Goal: Task Accomplishment & Management: Manage account settings

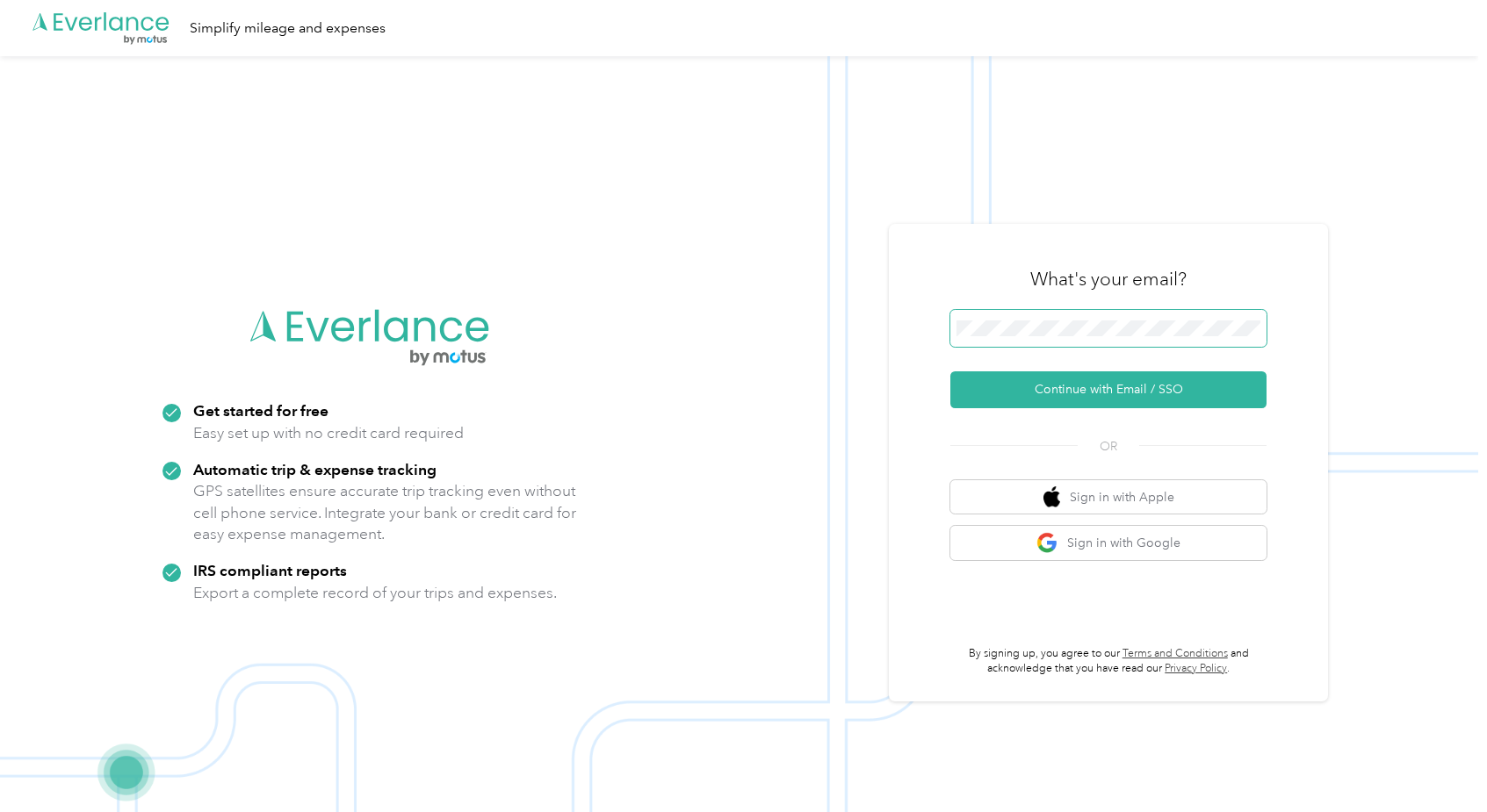
click at [1031, 318] on span at bounding box center [1109, 328] width 316 height 37
click at [1083, 389] on button "Continue with Email / SSO" at bounding box center [1109, 390] width 316 height 37
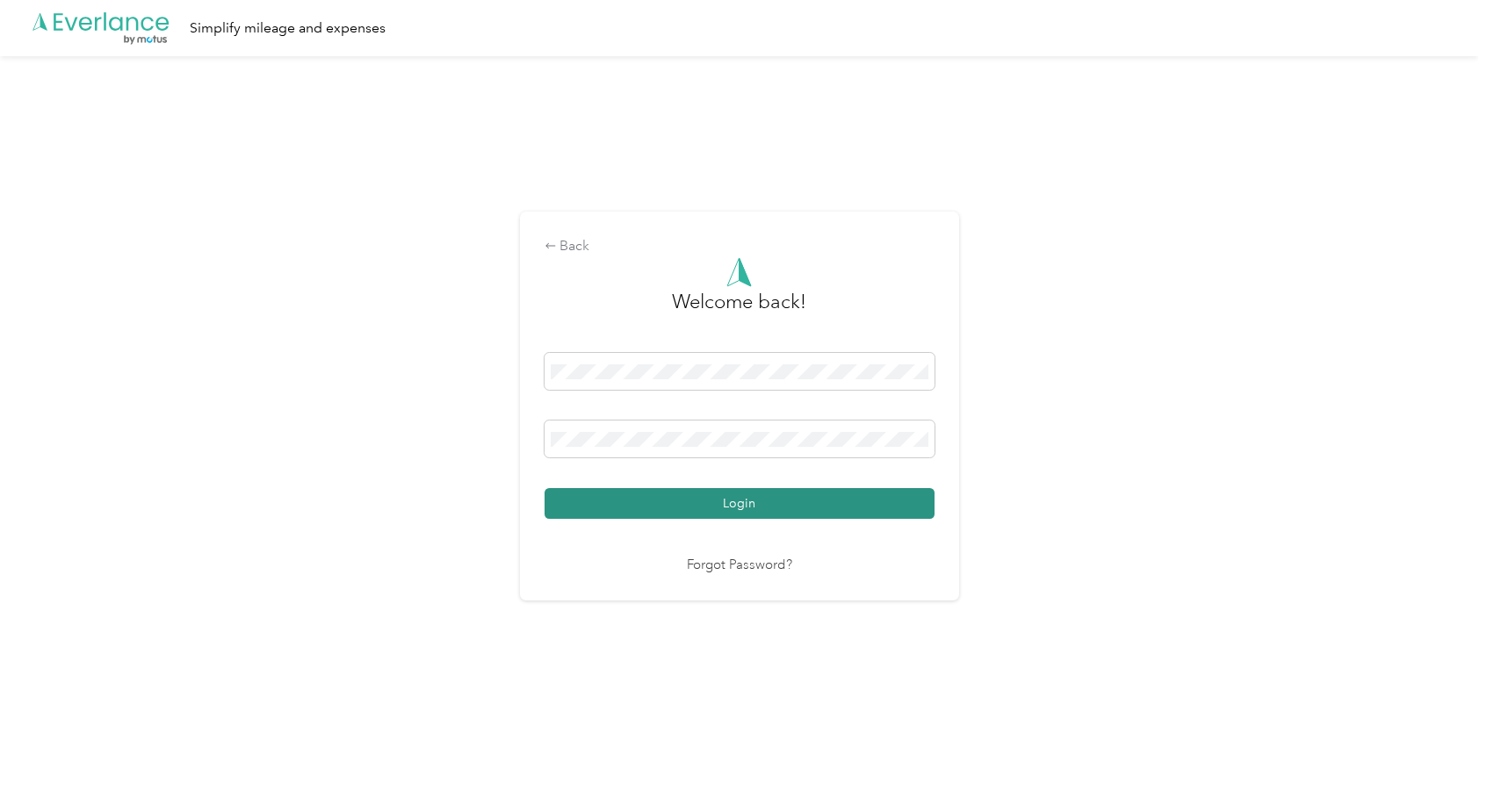
click at [797, 506] on button "Login" at bounding box center [739, 503] width 390 height 30
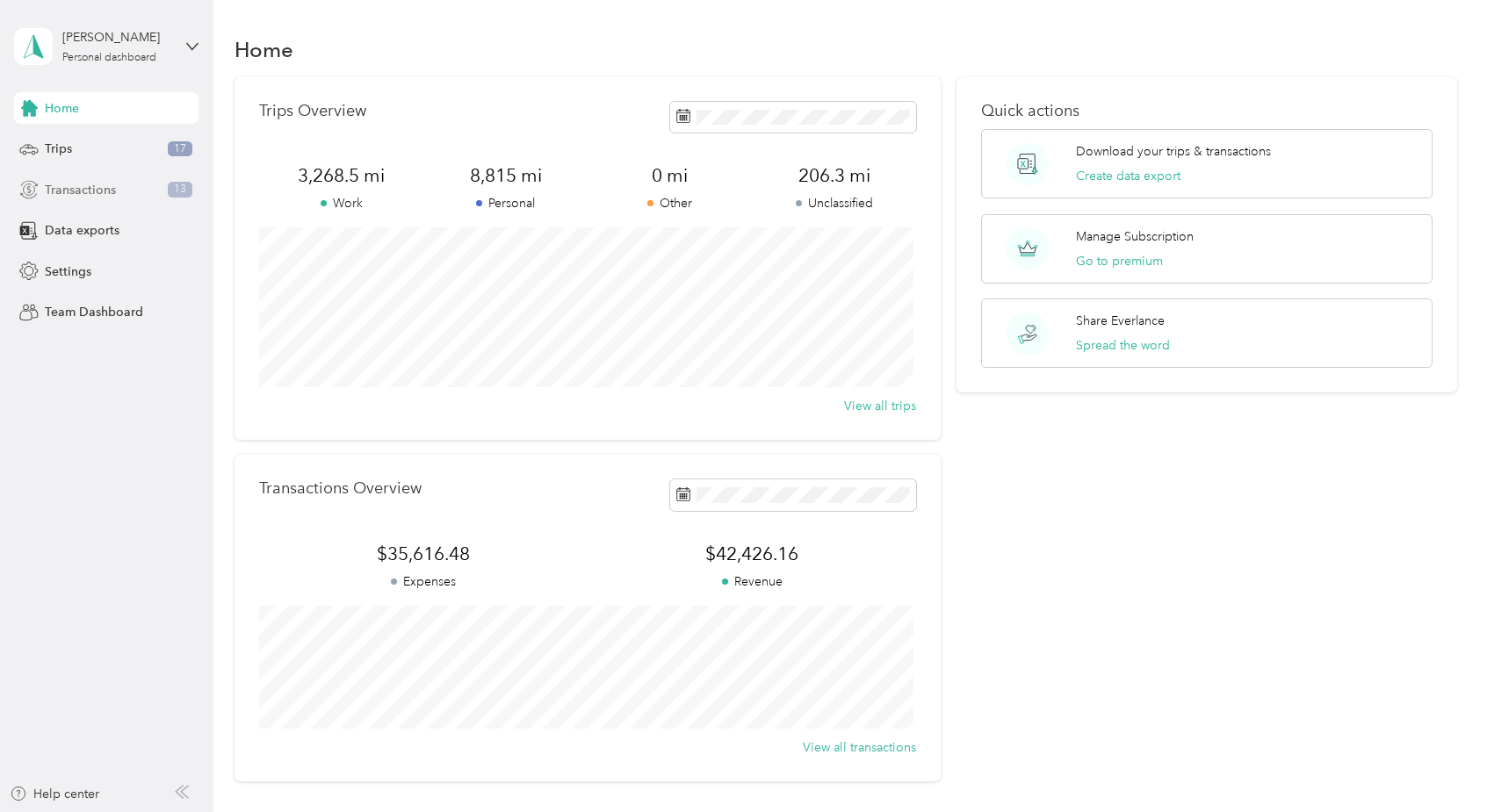
click at [84, 193] on span "Transactions" at bounding box center [80, 190] width 71 height 18
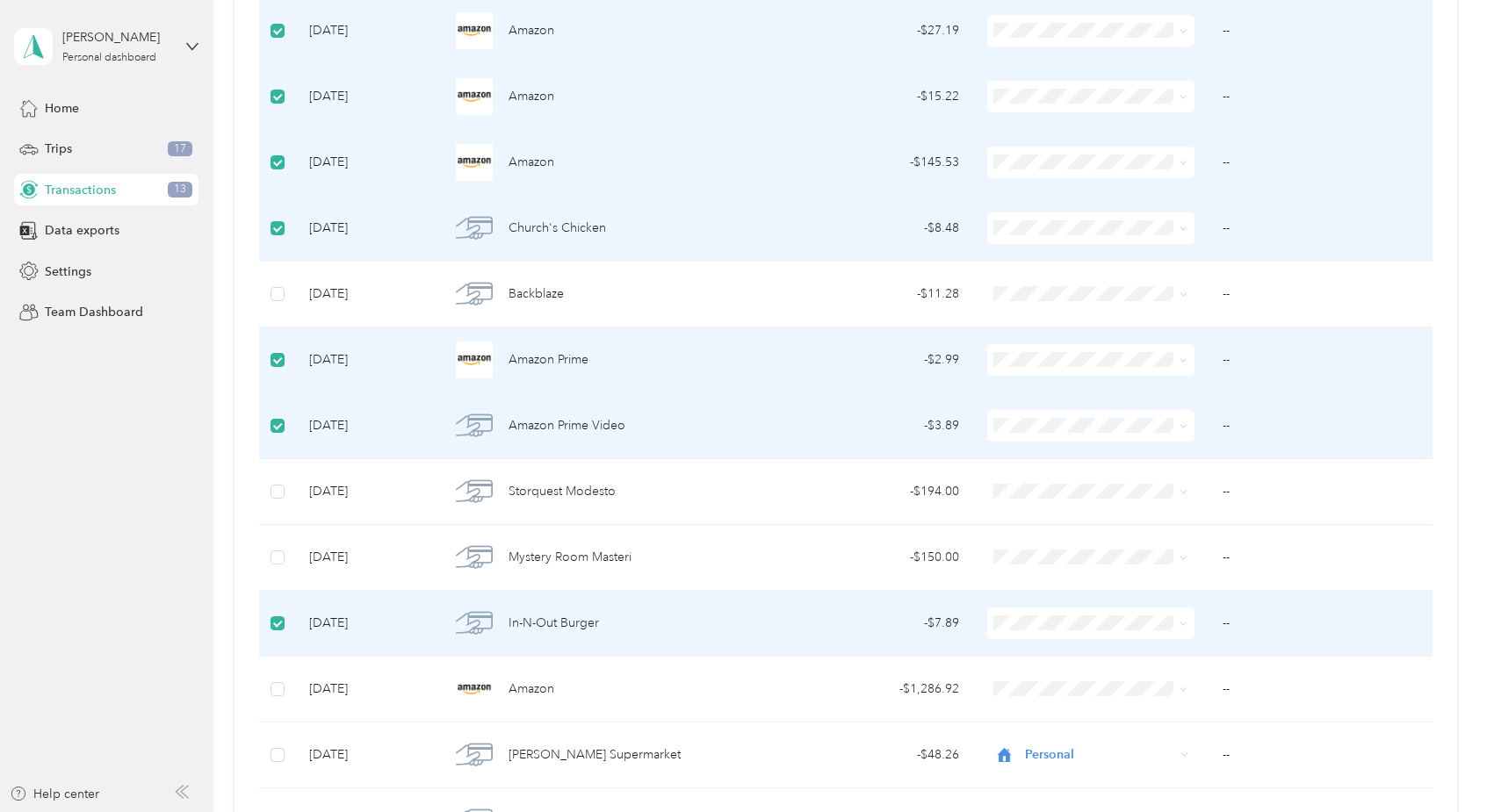
scroll to position [23, 0]
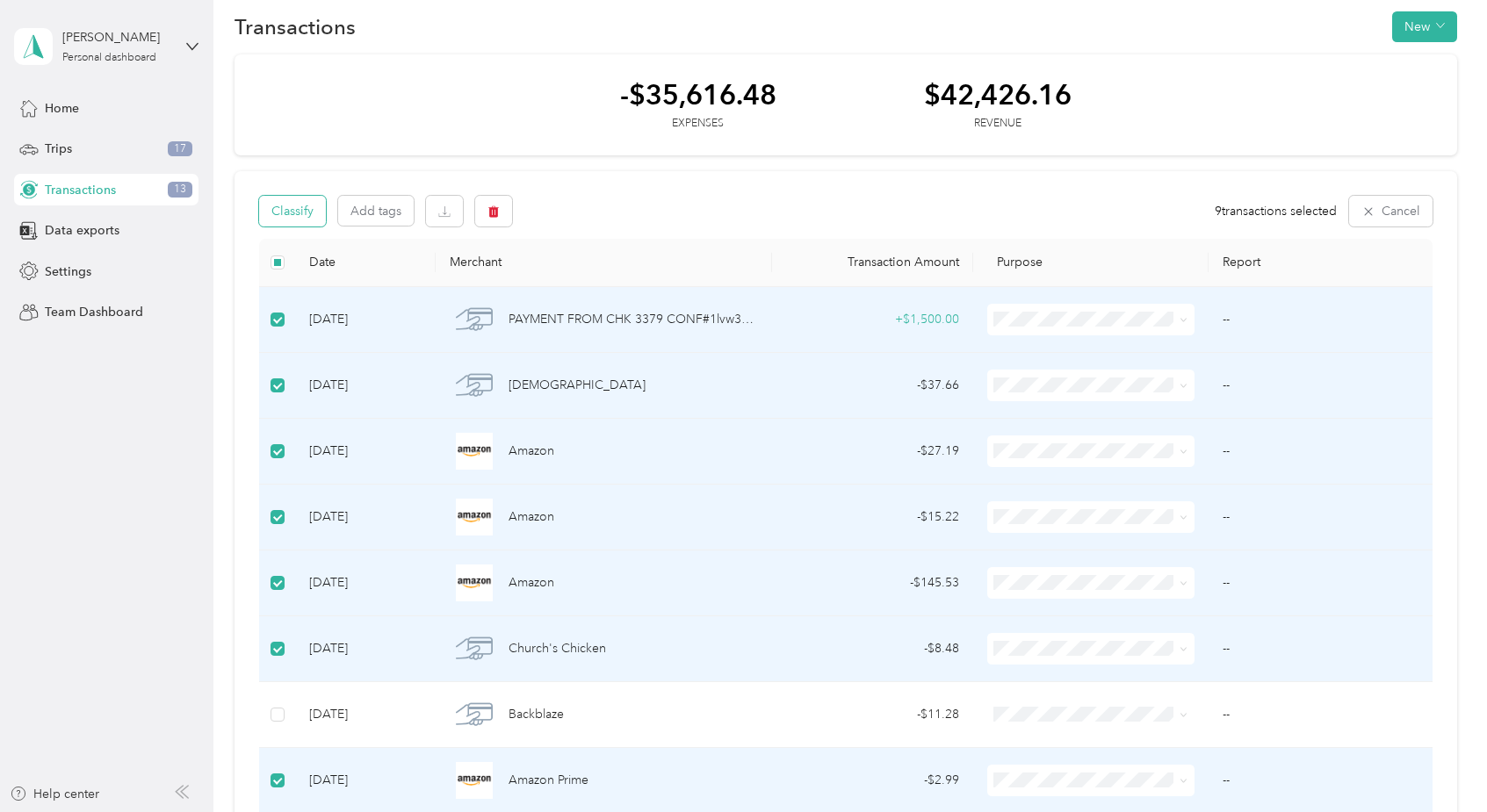
click at [296, 207] on button "Classify" at bounding box center [293, 211] width 67 height 30
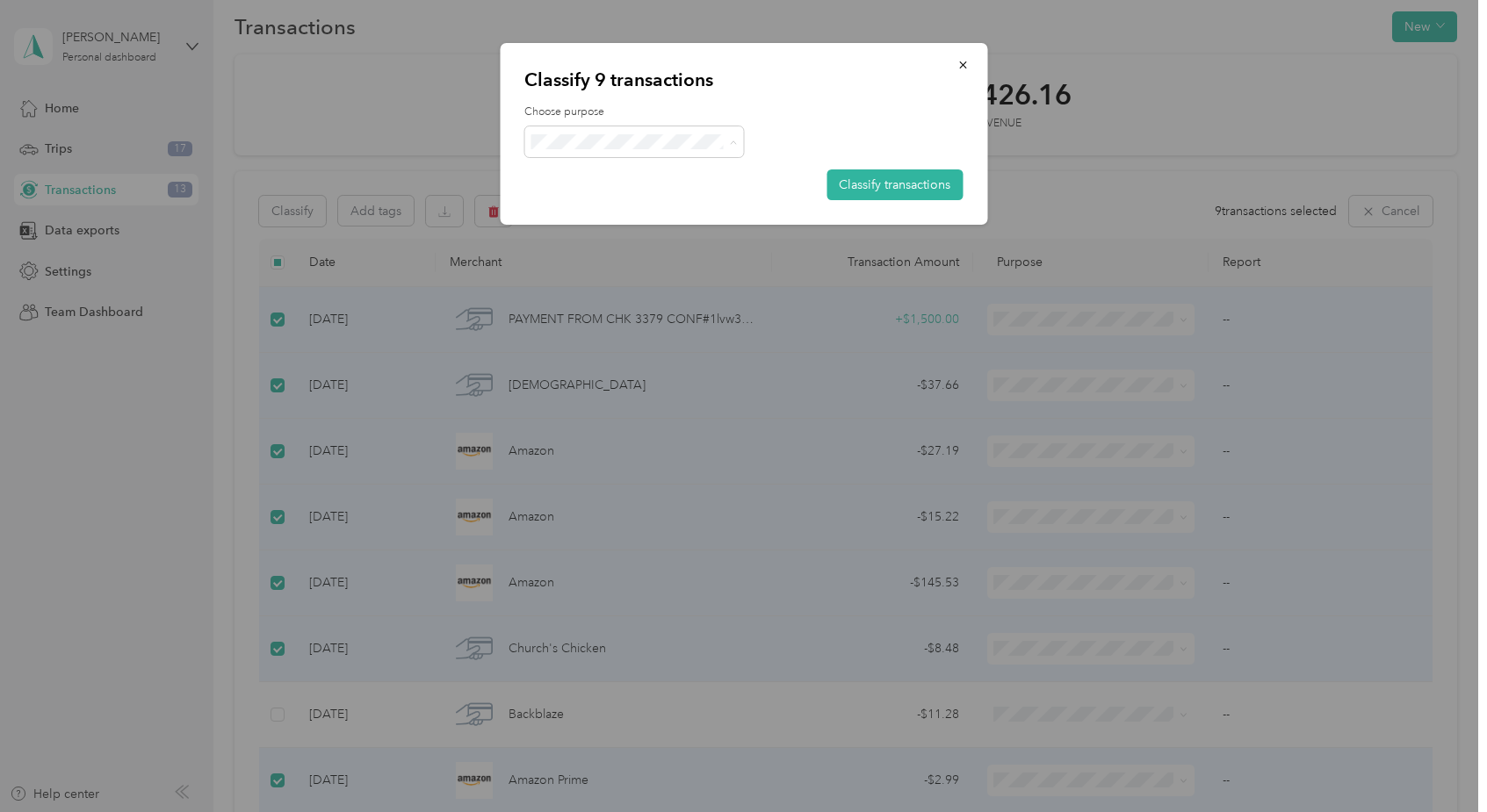
click at [604, 200] on span "Personal" at bounding box center [649, 204] width 163 height 18
click at [906, 185] on button "Classify transactions" at bounding box center [894, 185] width 136 height 30
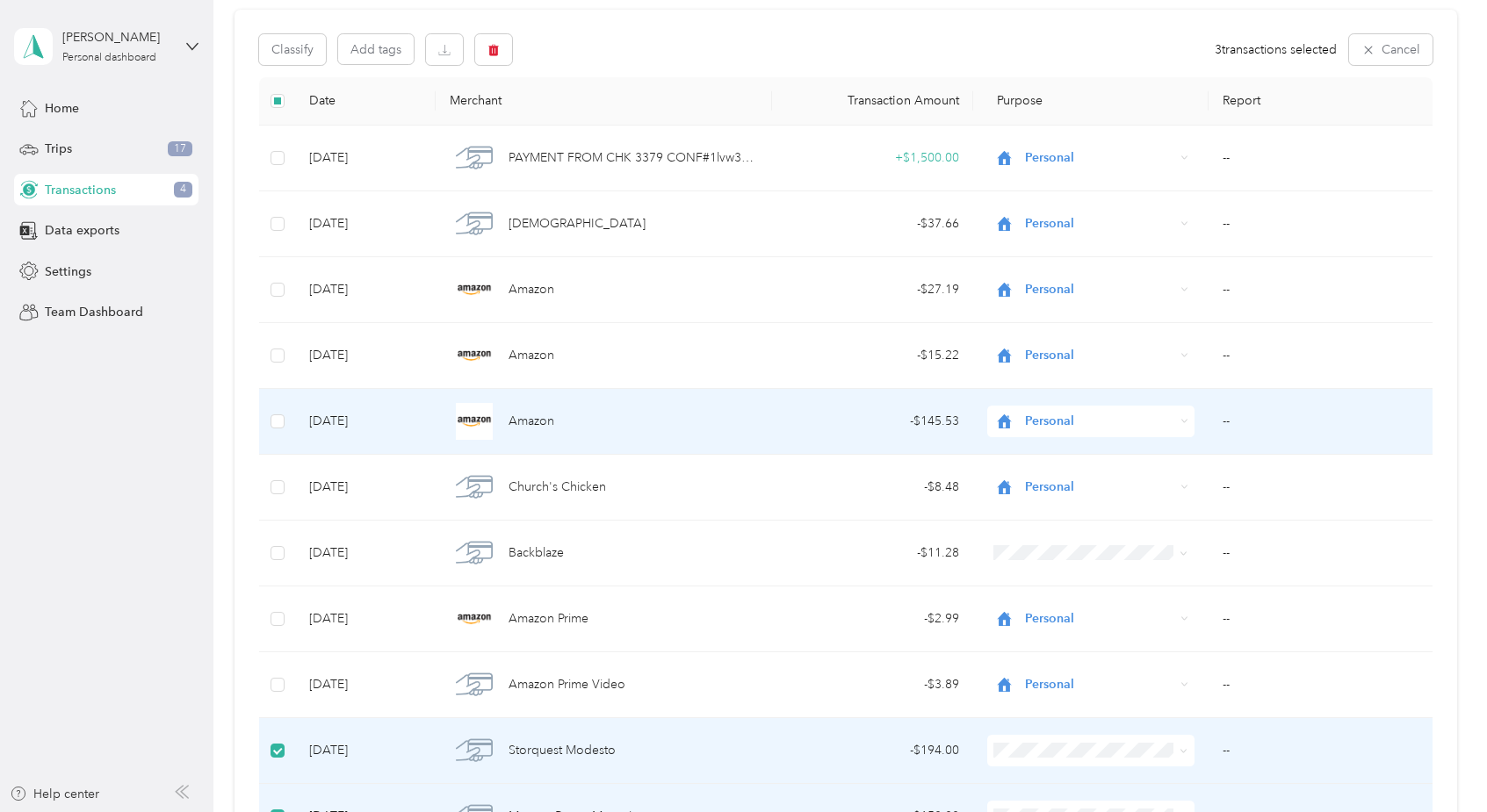
scroll to position [185, 0]
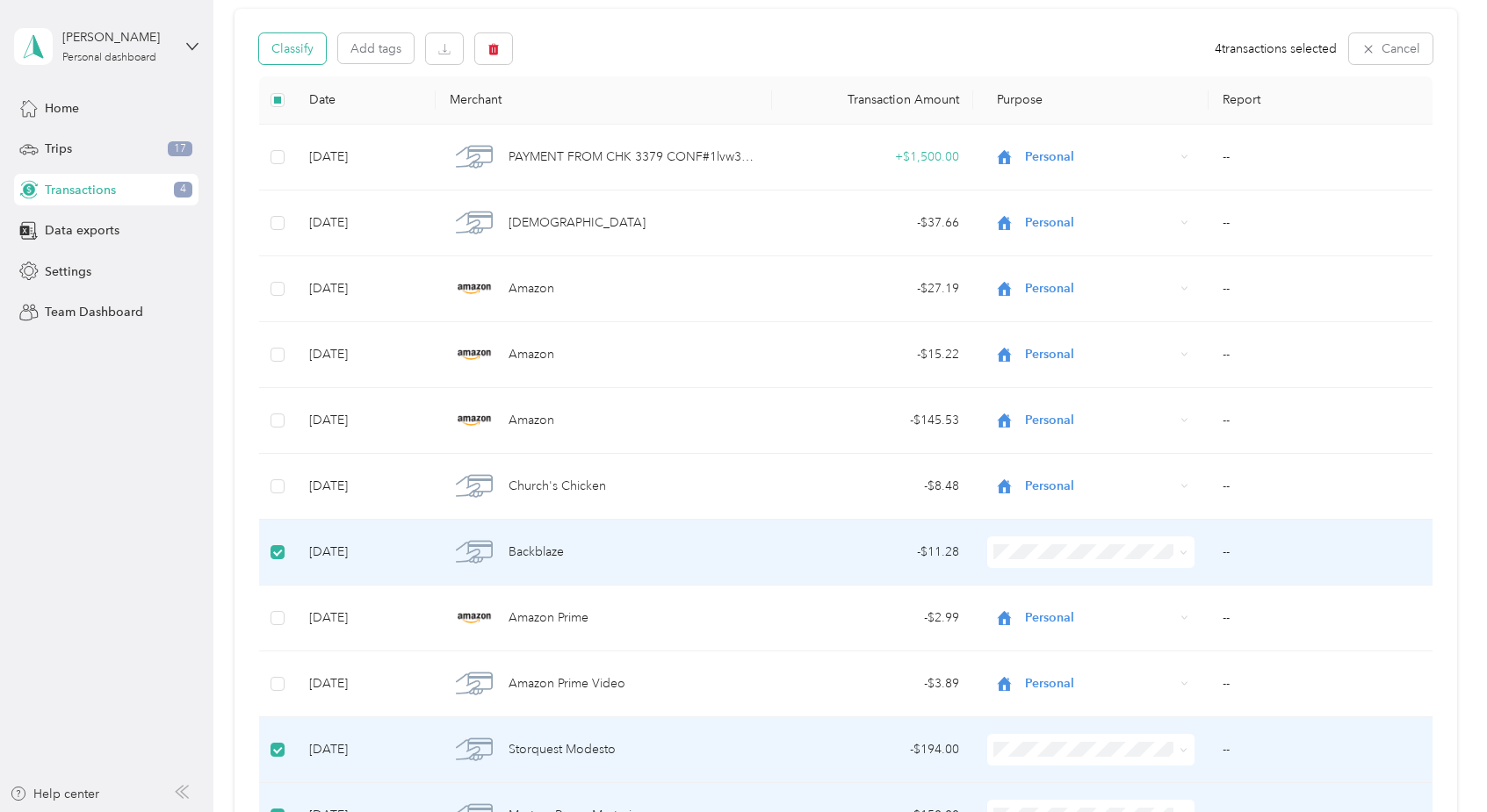
click at [310, 47] on button "Classify" at bounding box center [293, 49] width 67 height 30
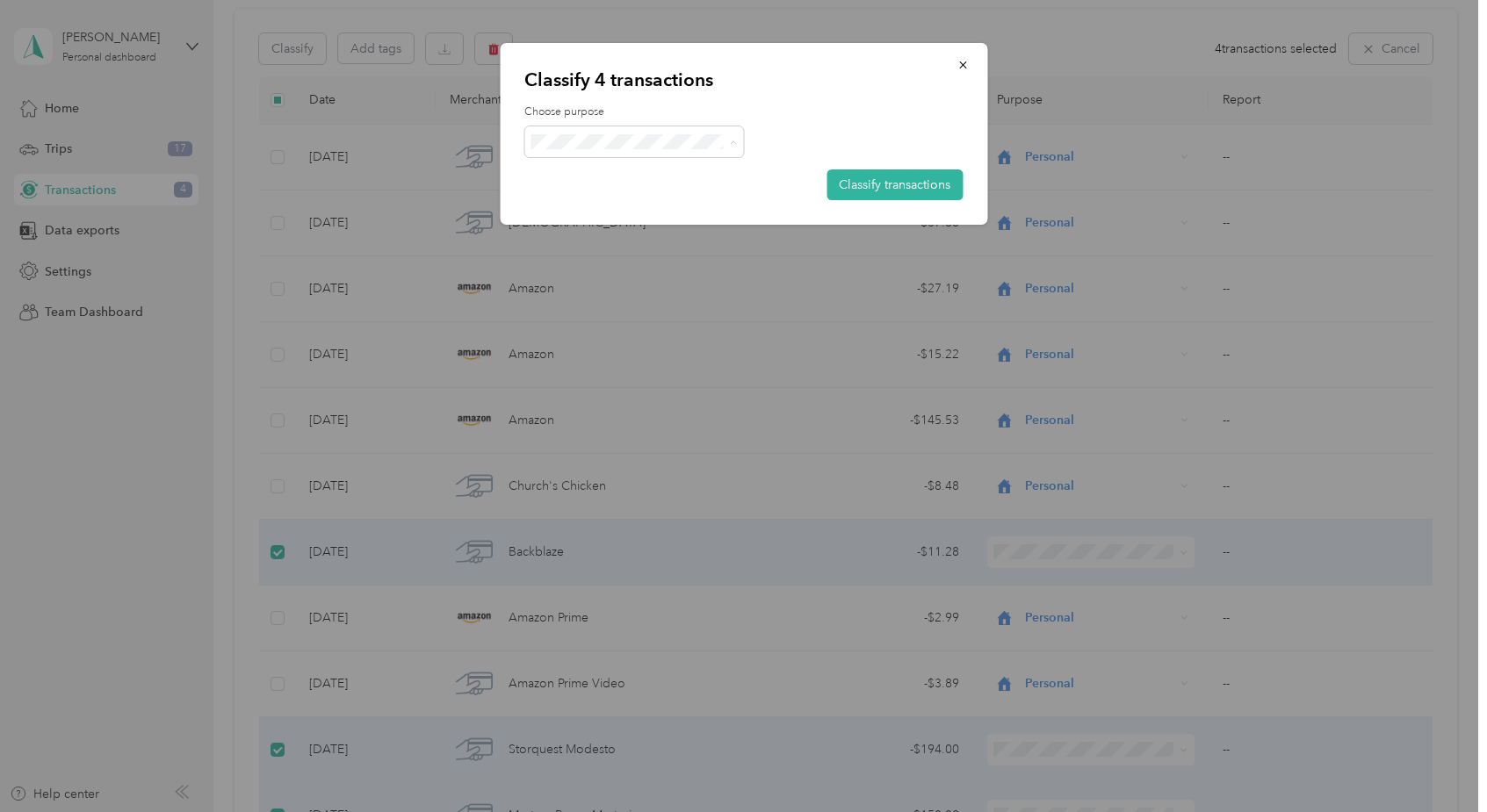
click at [577, 170] on span "Work" at bounding box center [649, 173] width 163 height 18
click at [866, 184] on button "Classify transactions" at bounding box center [894, 185] width 136 height 30
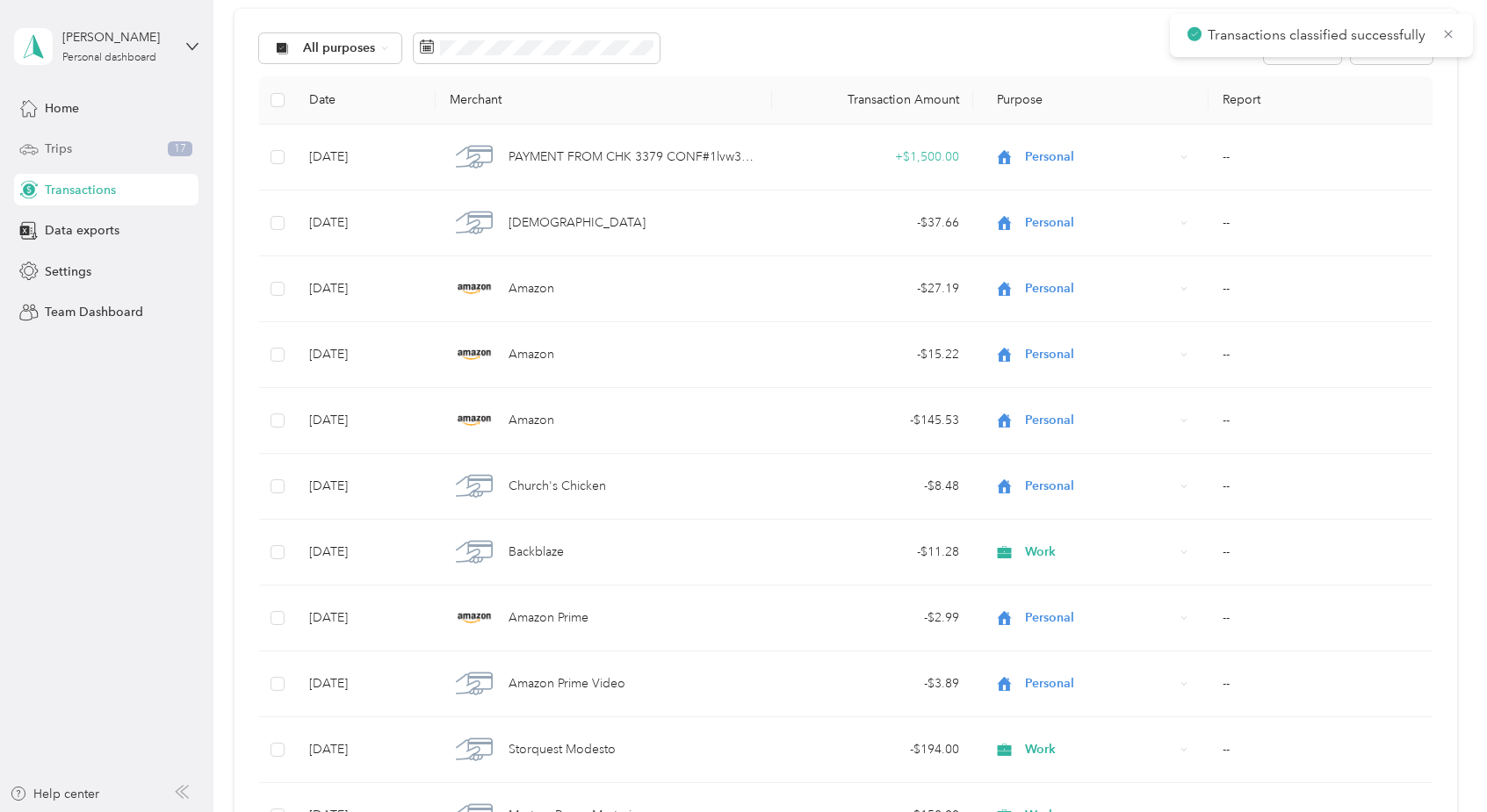
click at [99, 153] on div "Trips 17" at bounding box center [106, 149] width 184 height 31
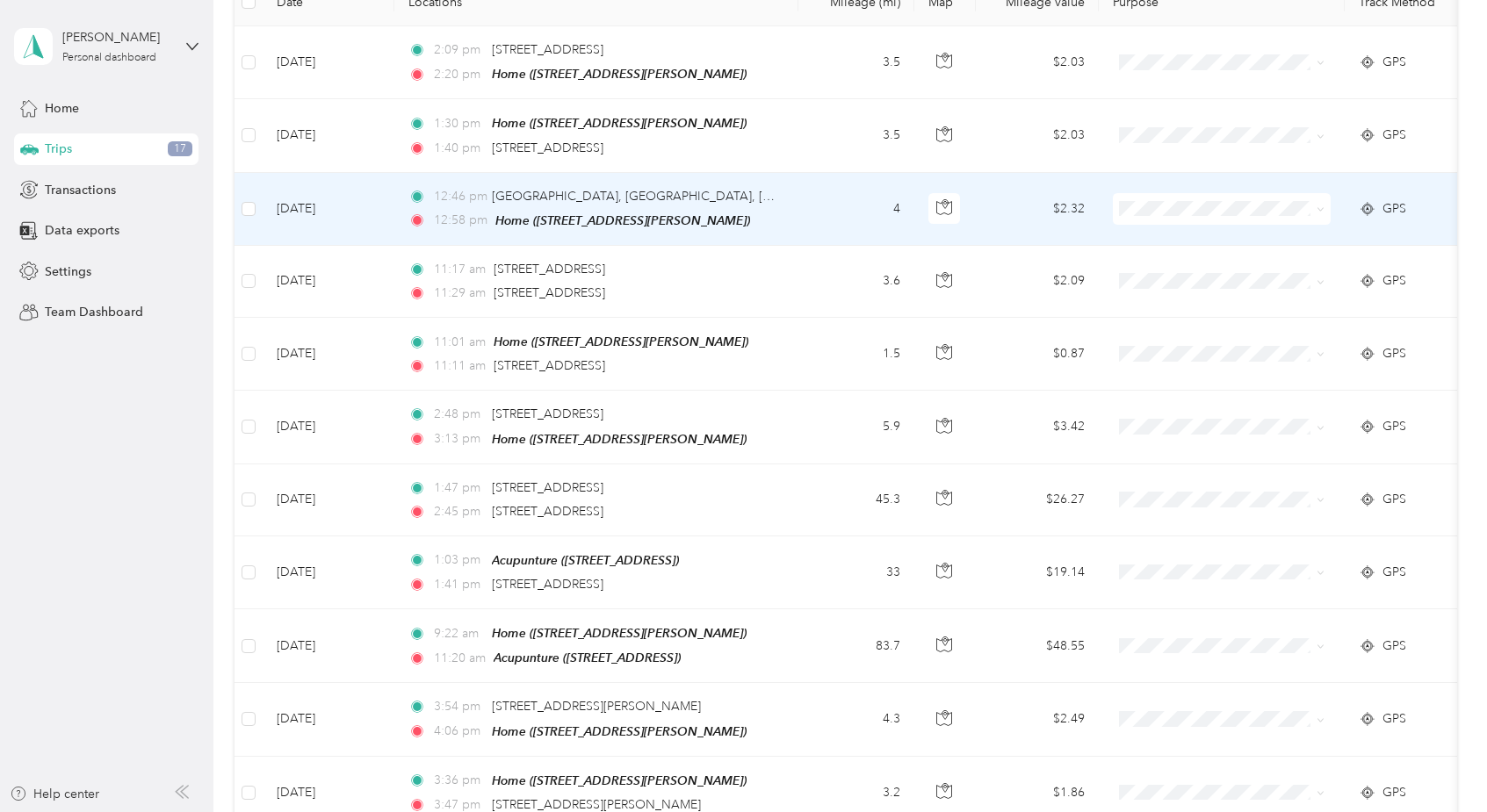
scroll to position [6, 0]
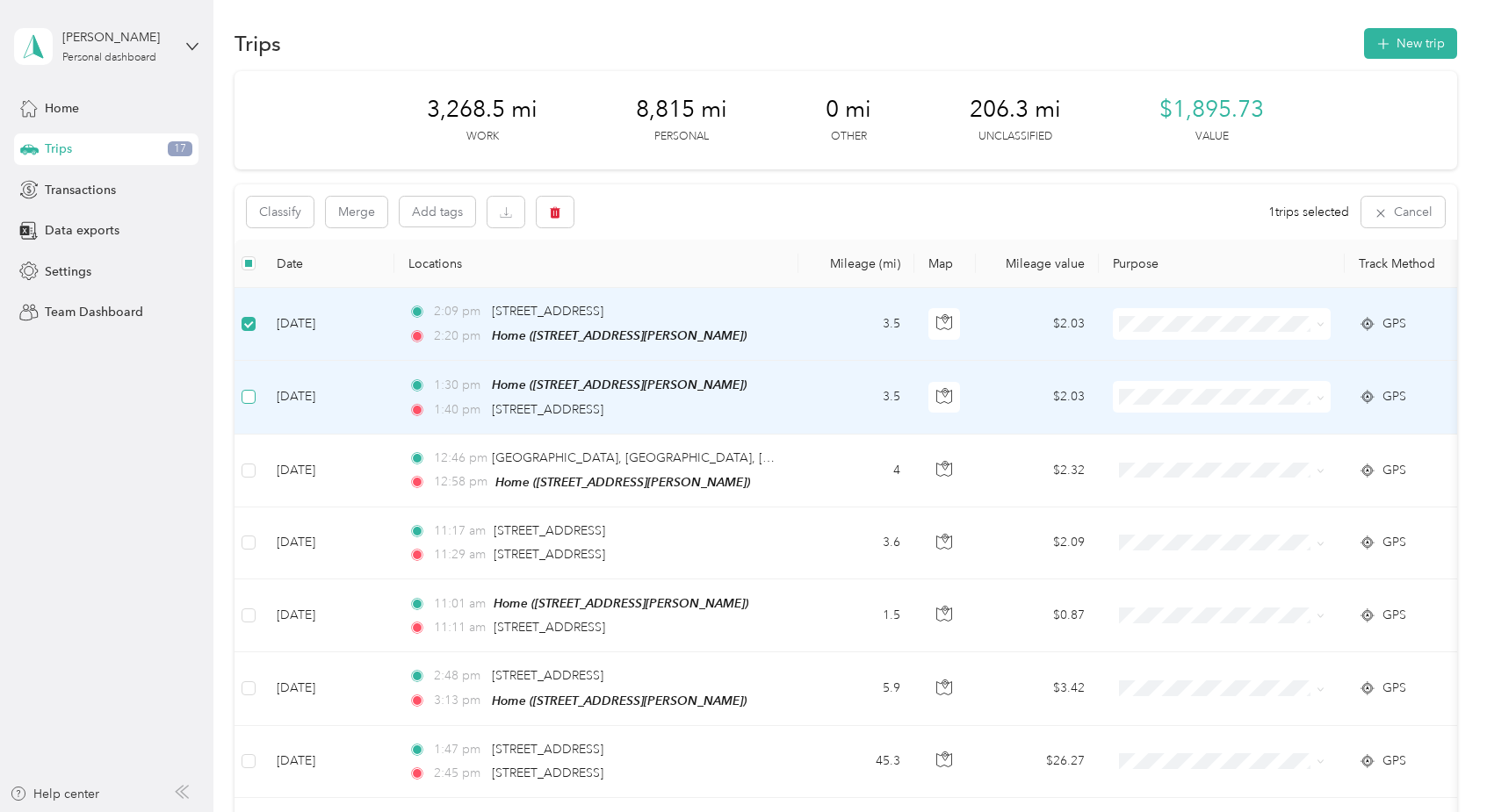
click at [252, 403] on label at bounding box center [248, 396] width 14 height 19
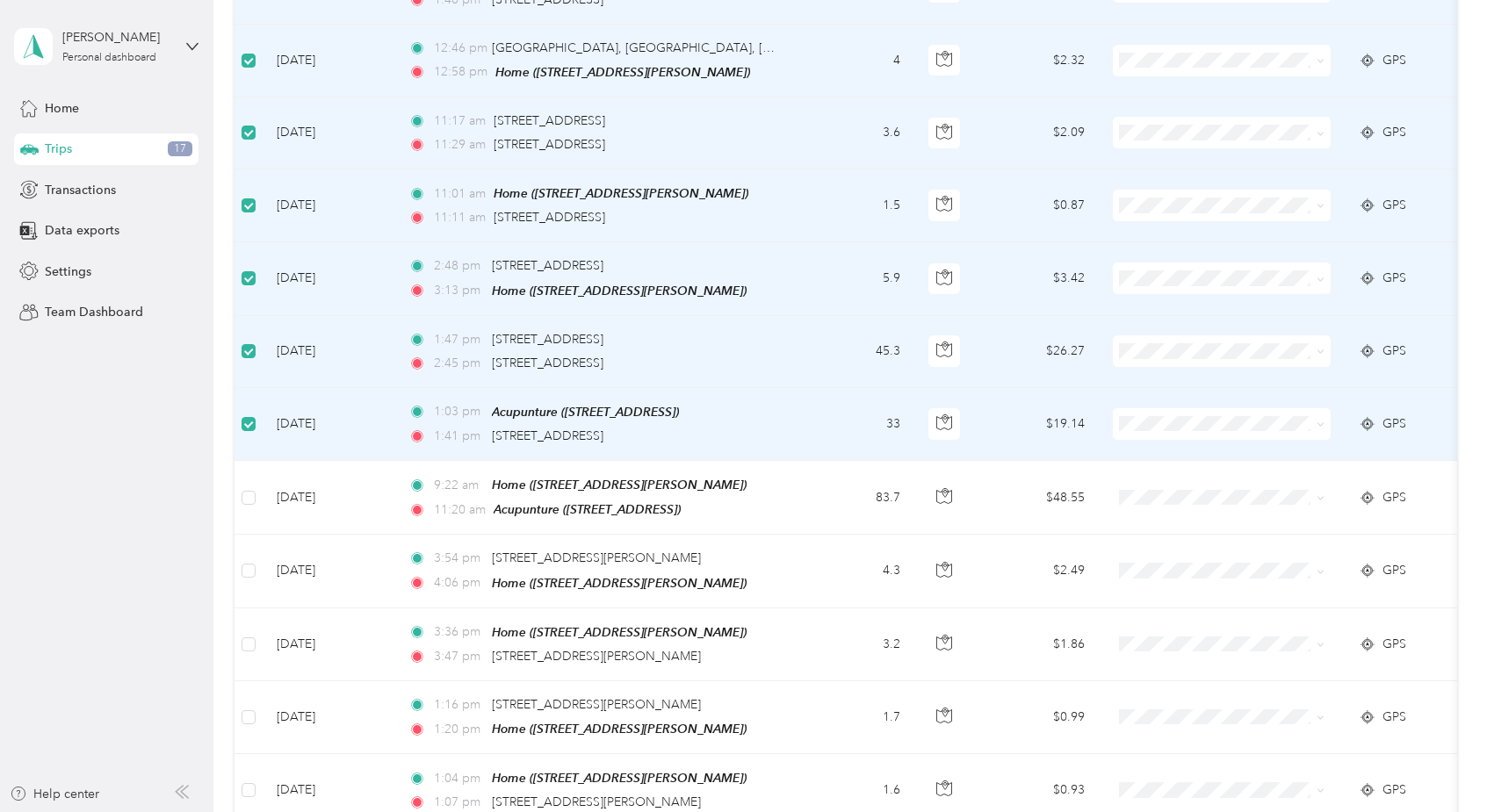
scroll to position [442, 0]
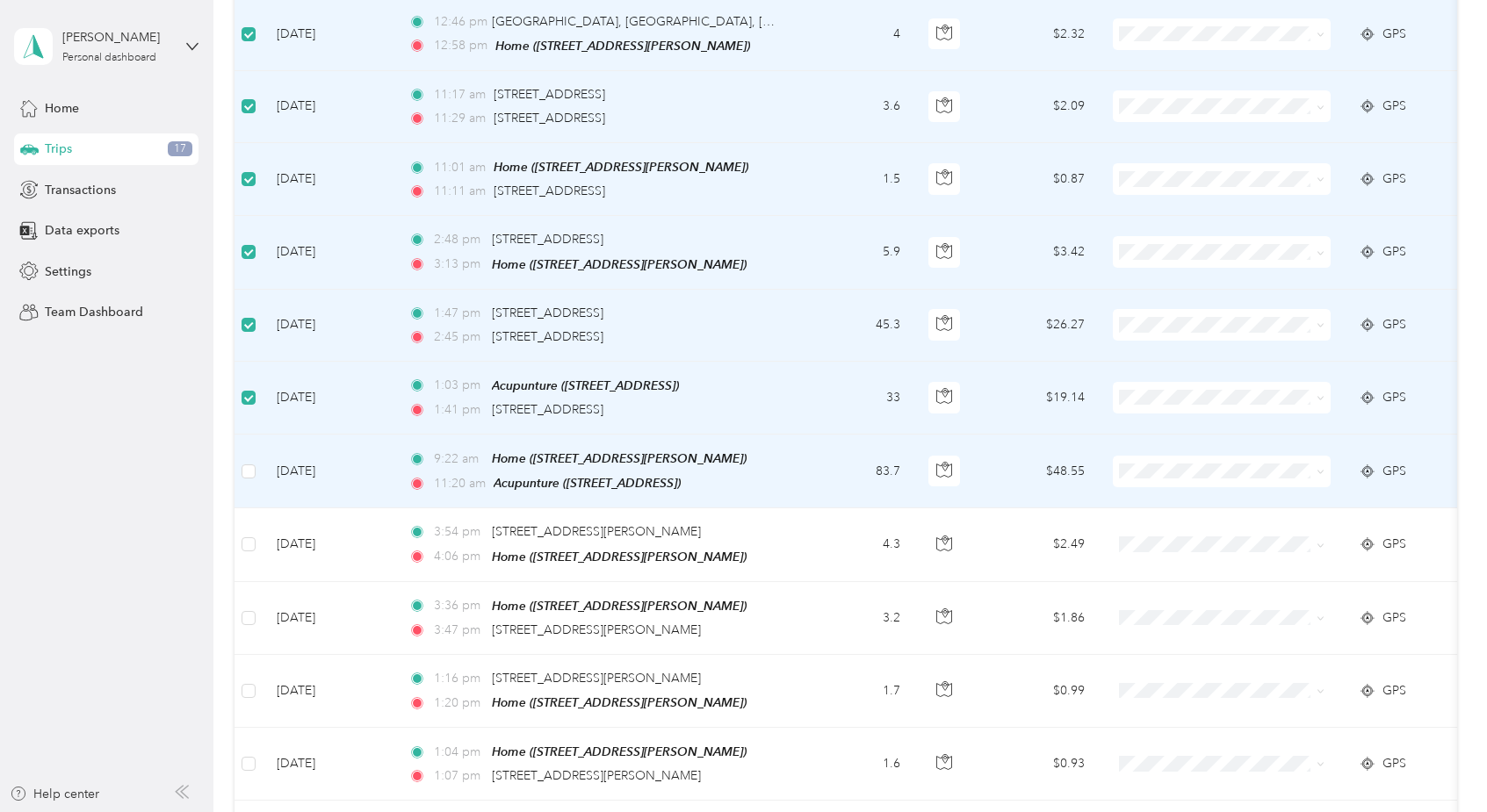
click at [246, 472] on label at bounding box center [248, 472] width 14 height 19
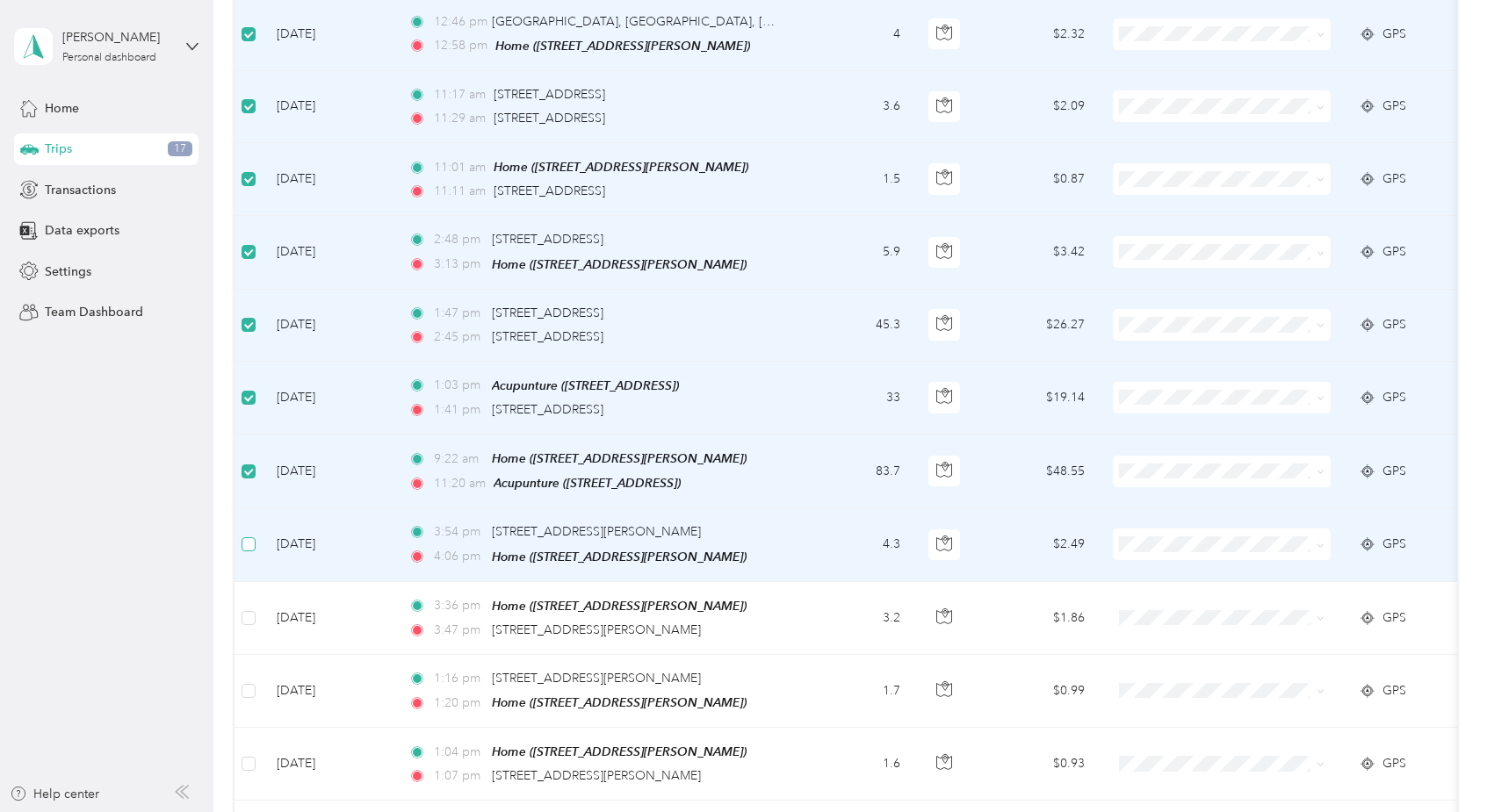
click at [251, 544] on label at bounding box center [248, 544] width 14 height 19
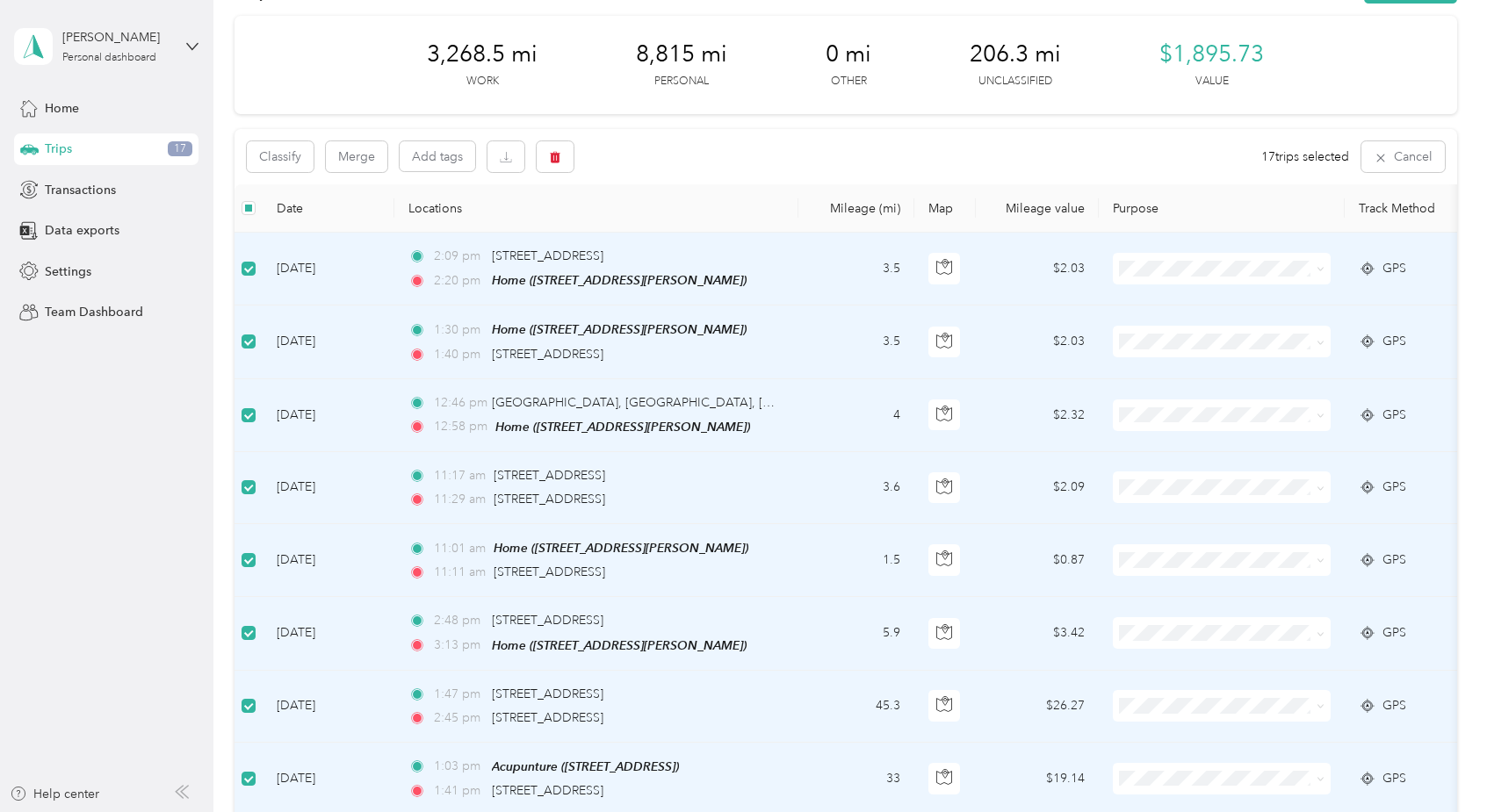
scroll to position [0, 0]
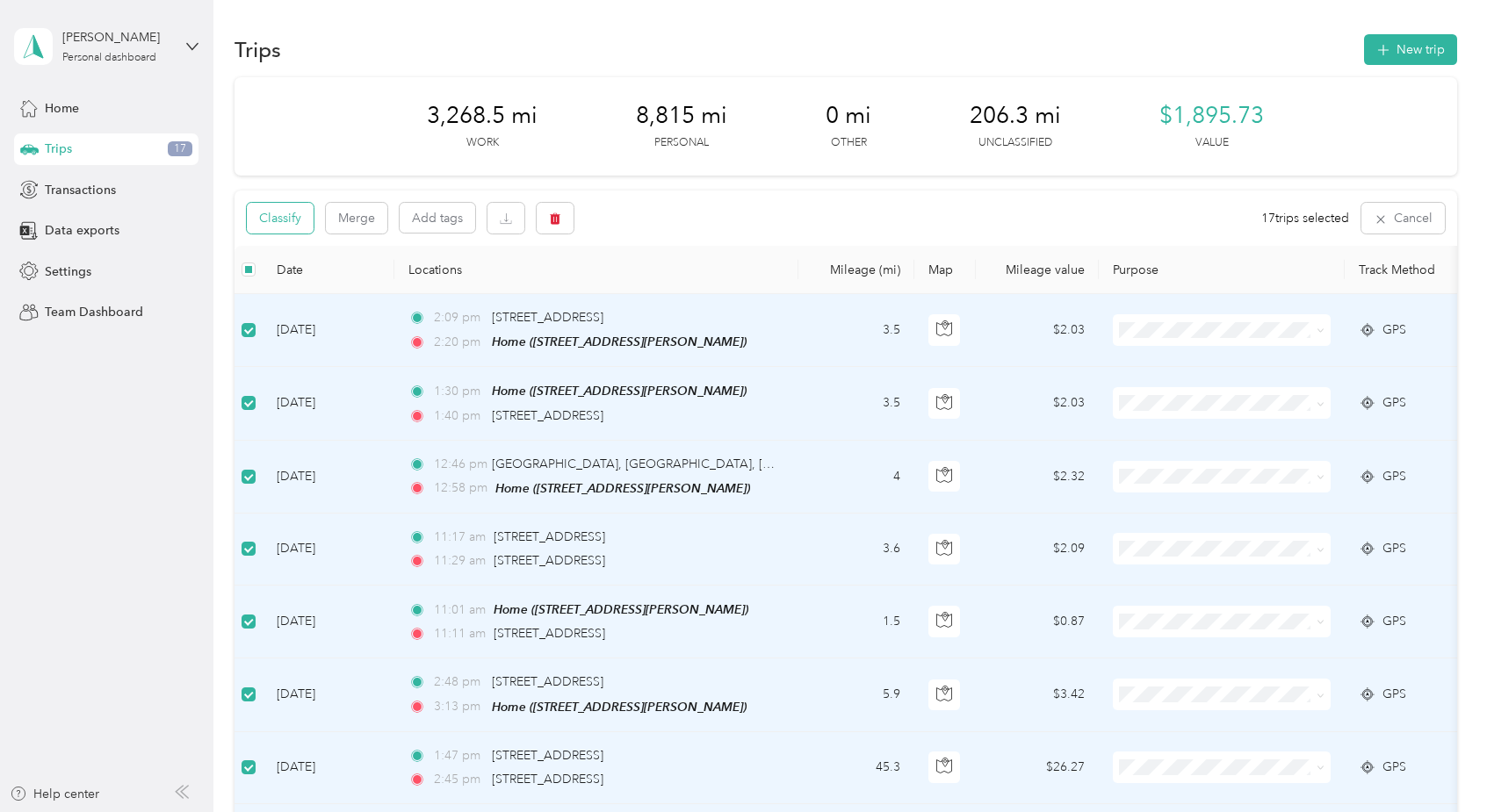
click at [288, 215] on button "Classify" at bounding box center [280, 218] width 67 height 30
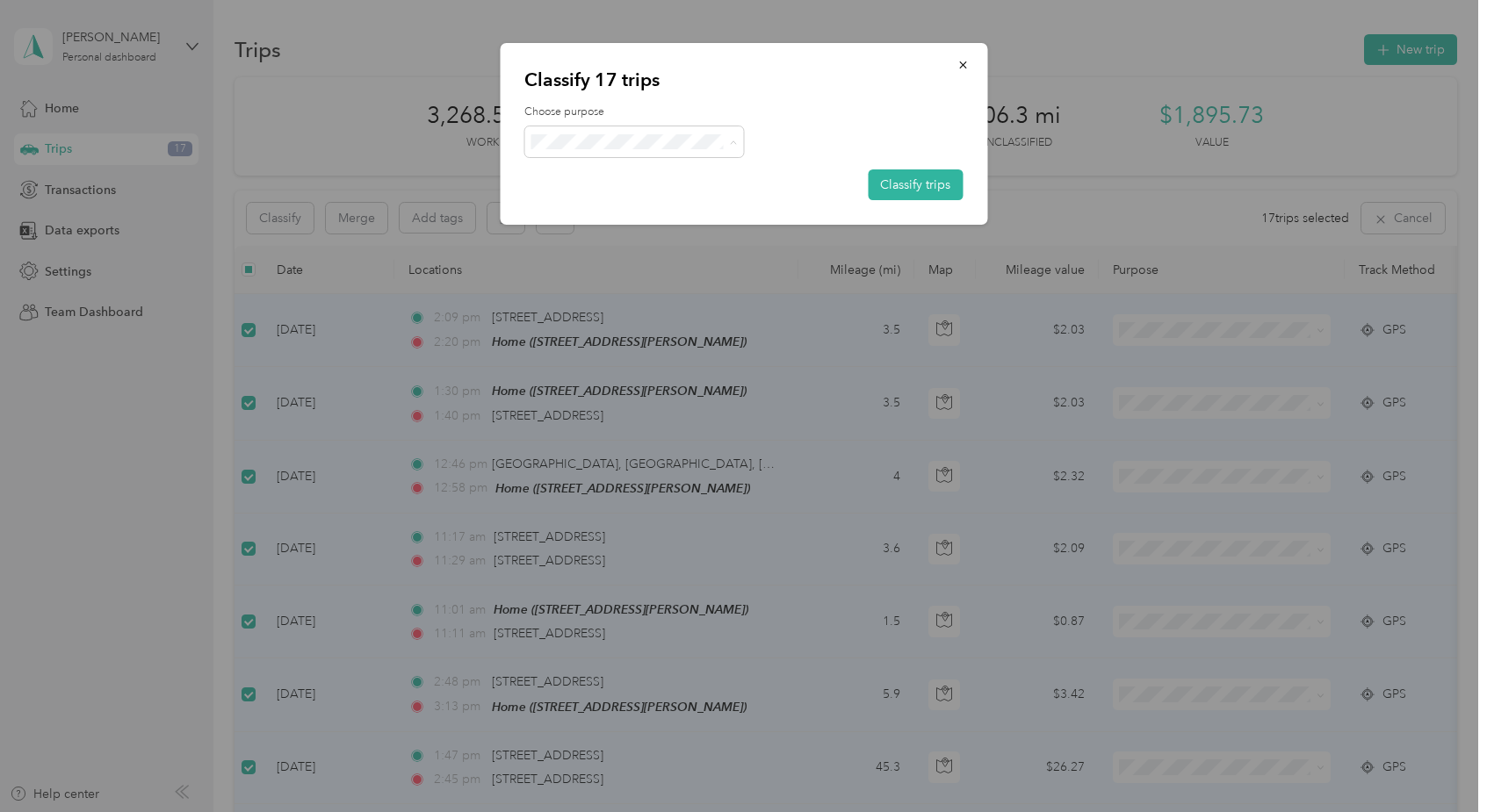
click at [618, 204] on span "Personal" at bounding box center [649, 204] width 163 height 18
click at [931, 186] on button "Classify trips" at bounding box center [914, 185] width 94 height 30
